Goal: Information Seeking & Learning: Find specific fact

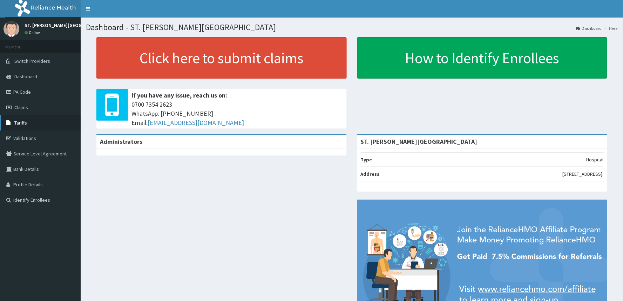
click at [22, 124] on span "Tariffs" at bounding box center [20, 123] width 13 height 6
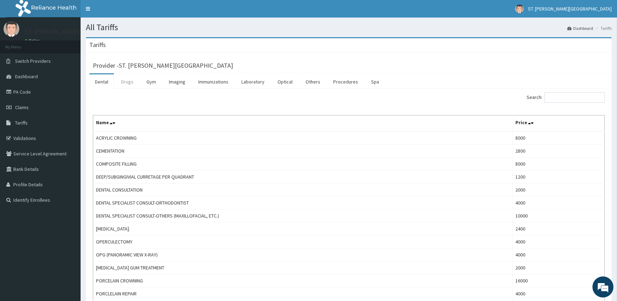
click at [133, 83] on link "Drugs" at bounding box center [127, 81] width 23 height 15
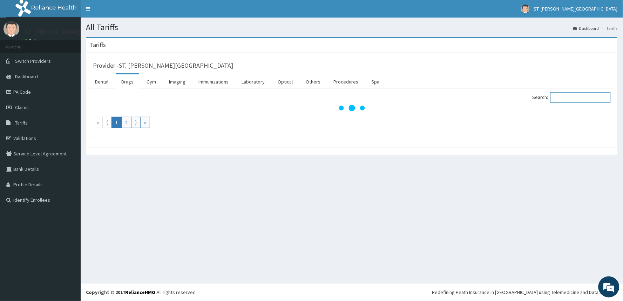
click at [574, 97] on input "Search:" at bounding box center [580, 97] width 60 height 11
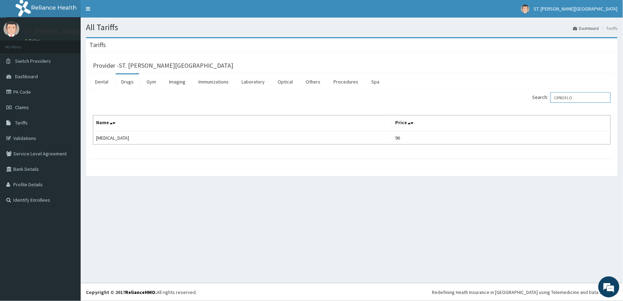
drag, startPoint x: 580, startPoint y: 97, endPoint x: 528, endPoint y: 103, distance: 52.6
click at [528, 103] on div "Search: CIPROFLO" at bounding box center [484, 98] width 254 height 12
type input "CIPROFLO"
click at [20, 89] on link "PA Code" at bounding box center [40, 91] width 81 height 15
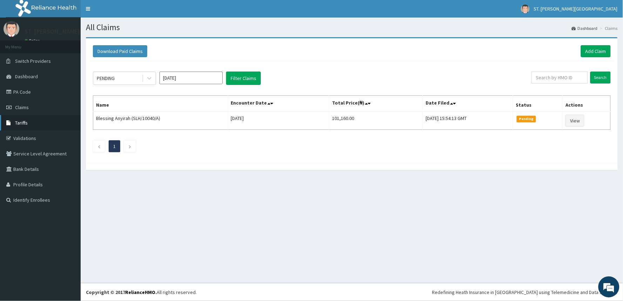
click at [21, 120] on span "Tariffs" at bounding box center [21, 123] width 13 height 6
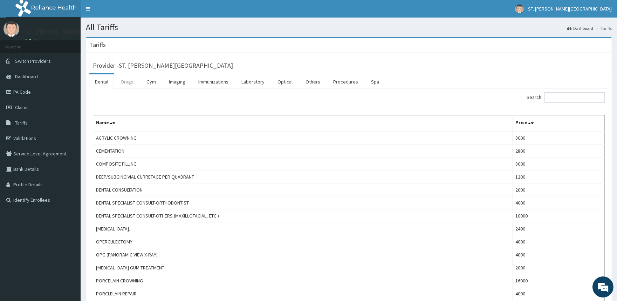
click at [134, 82] on link "Drugs" at bounding box center [127, 81] width 23 height 15
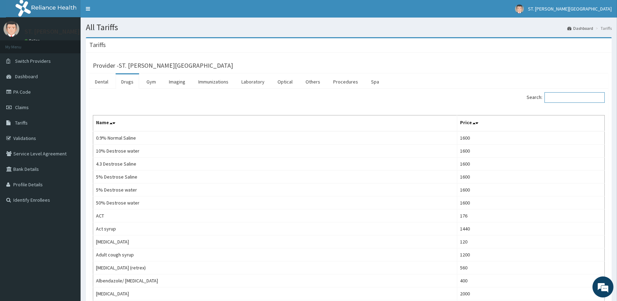
click at [583, 97] on input "Search:" at bounding box center [575, 97] width 60 height 11
type input "CIPRO"
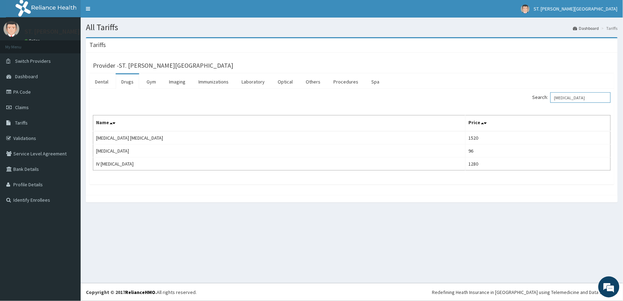
drag, startPoint x: 579, startPoint y: 99, endPoint x: 544, endPoint y: 101, distance: 35.4
click at [544, 101] on label "Search: CIPRO" at bounding box center [571, 97] width 78 height 11
click at [246, 81] on link "Laboratory" at bounding box center [253, 81] width 34 height 15
